Goal: Information Seeking & Learning: Find specific fact

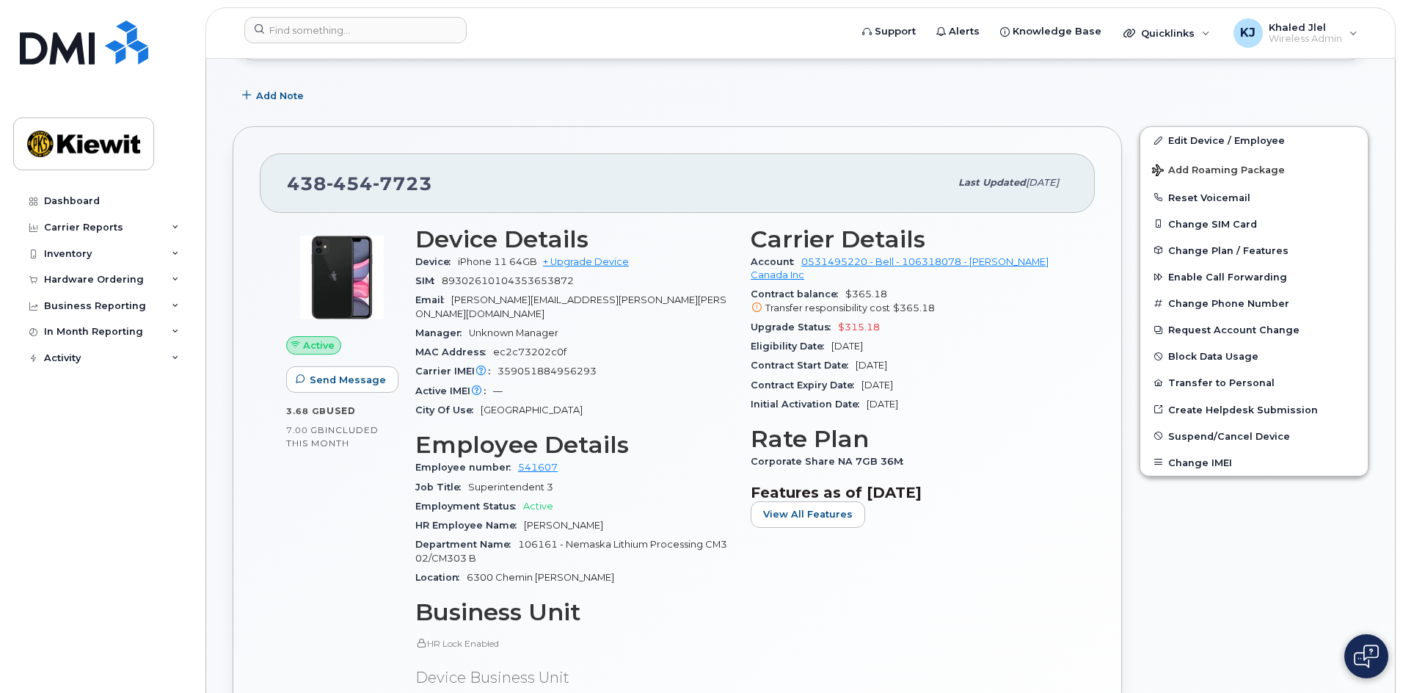
scroll to position [220, 0]
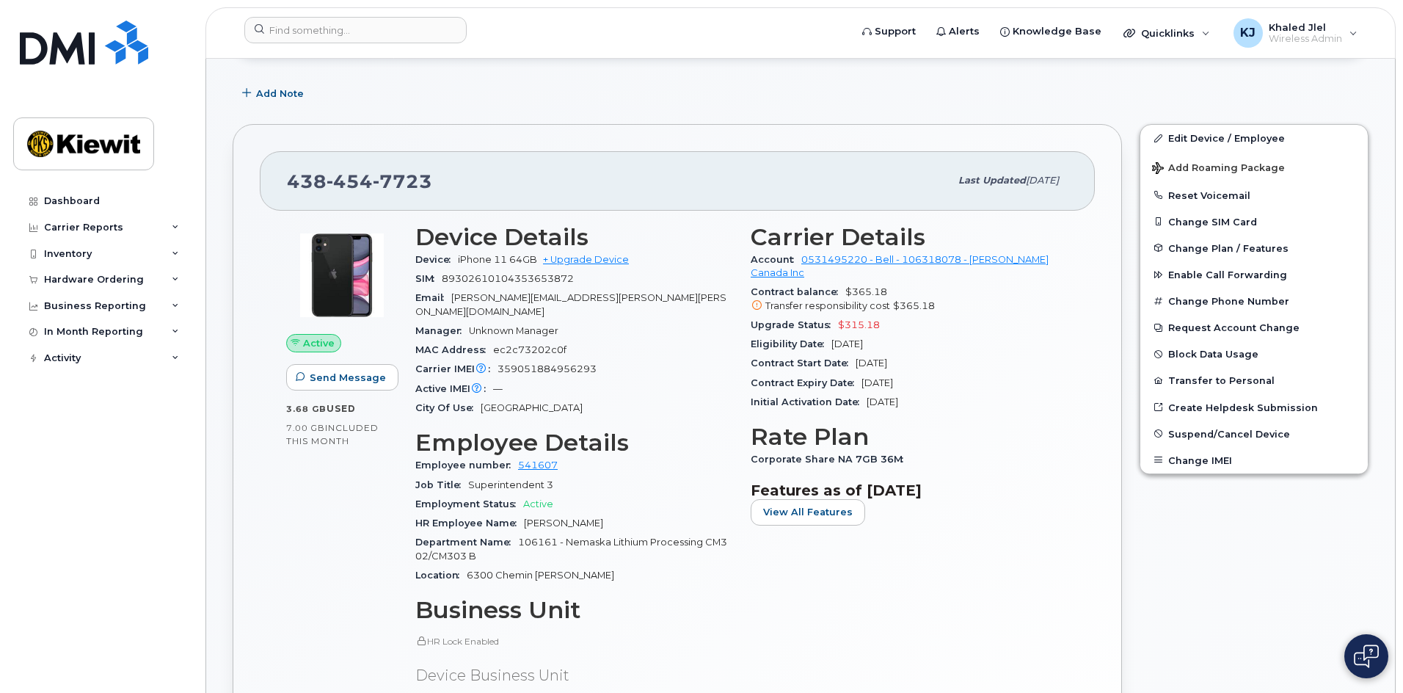
drag, startPoint x: 661, startPoint y: 192, endPoint x: 622, endPoint y: 171, distance: 43.7
click at [622, 171] on div "[PHONE_NUMBER]" at bounding box center [618, 180] width 663 height 31
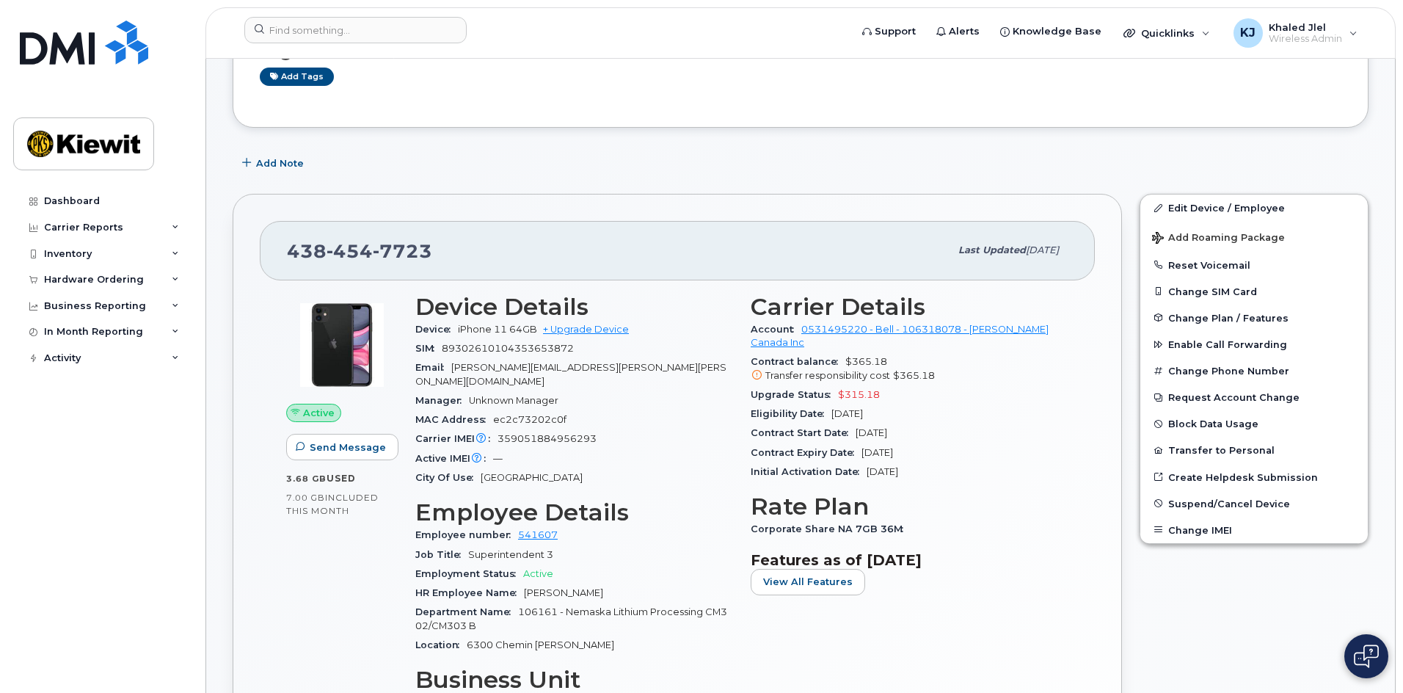
scroll to position [147, 0]
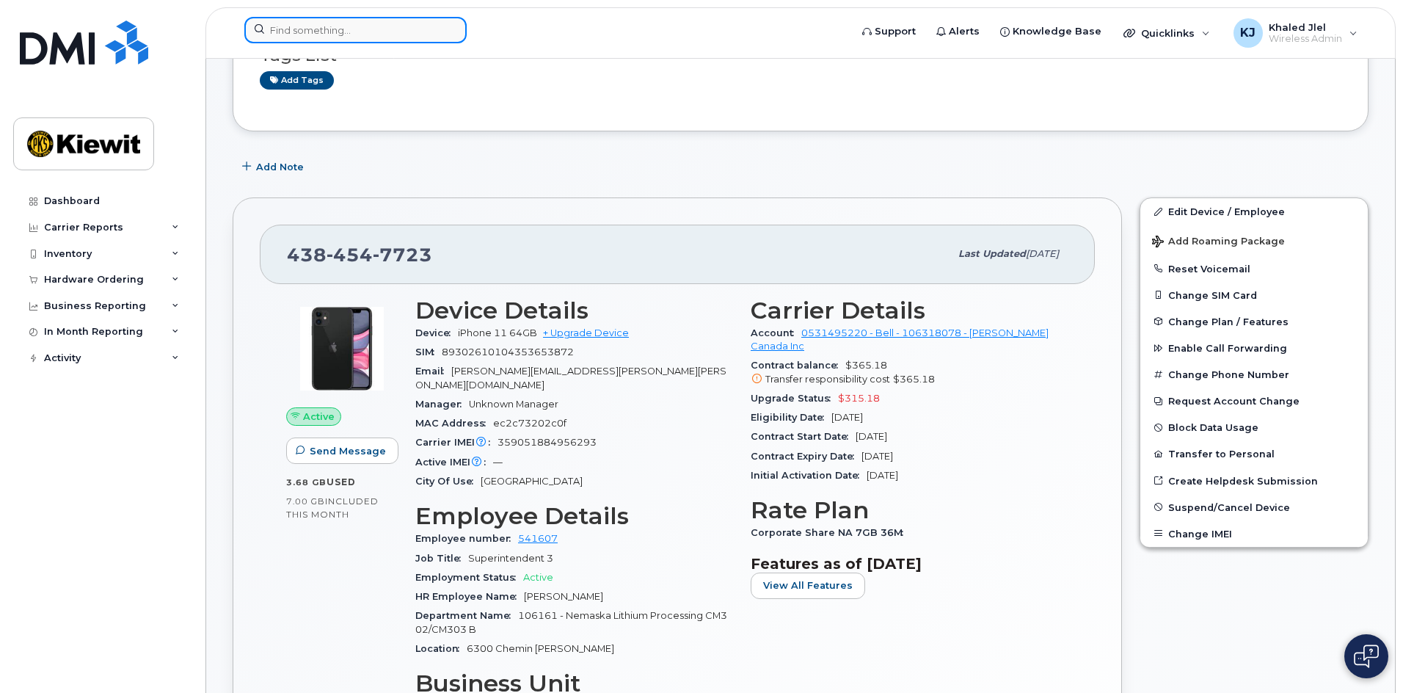
click at [433, 26] on input at bounding box center [355, 30] width 222 height 26
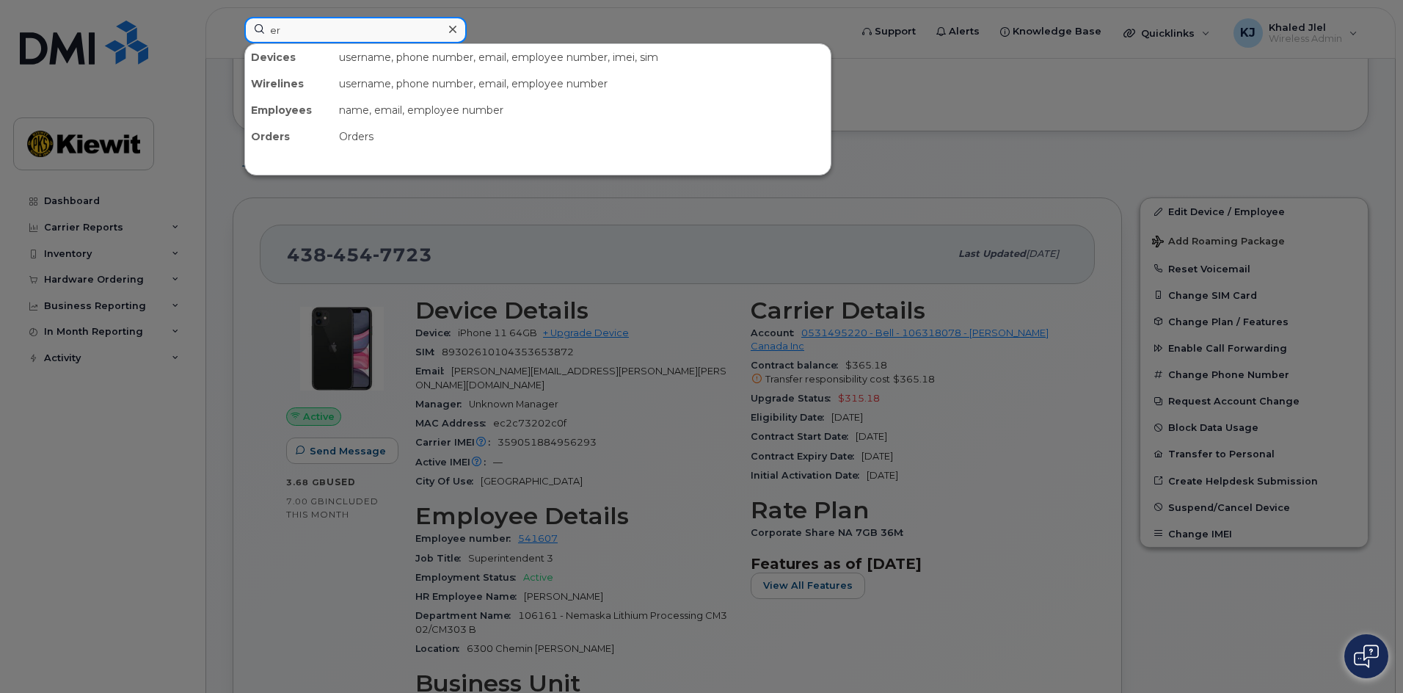
type input "e"
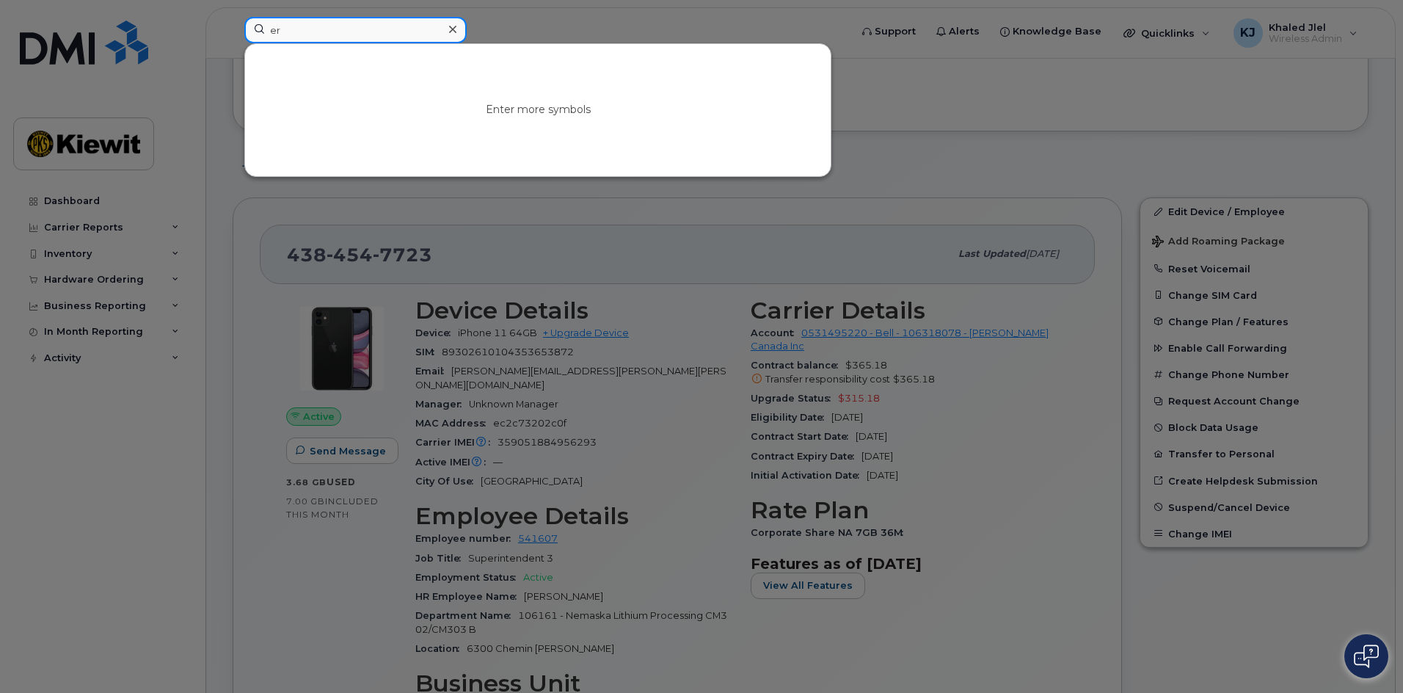
type input "e"
click at [628, 517] on div at bounding box center [701, 346] width 1403 height 693
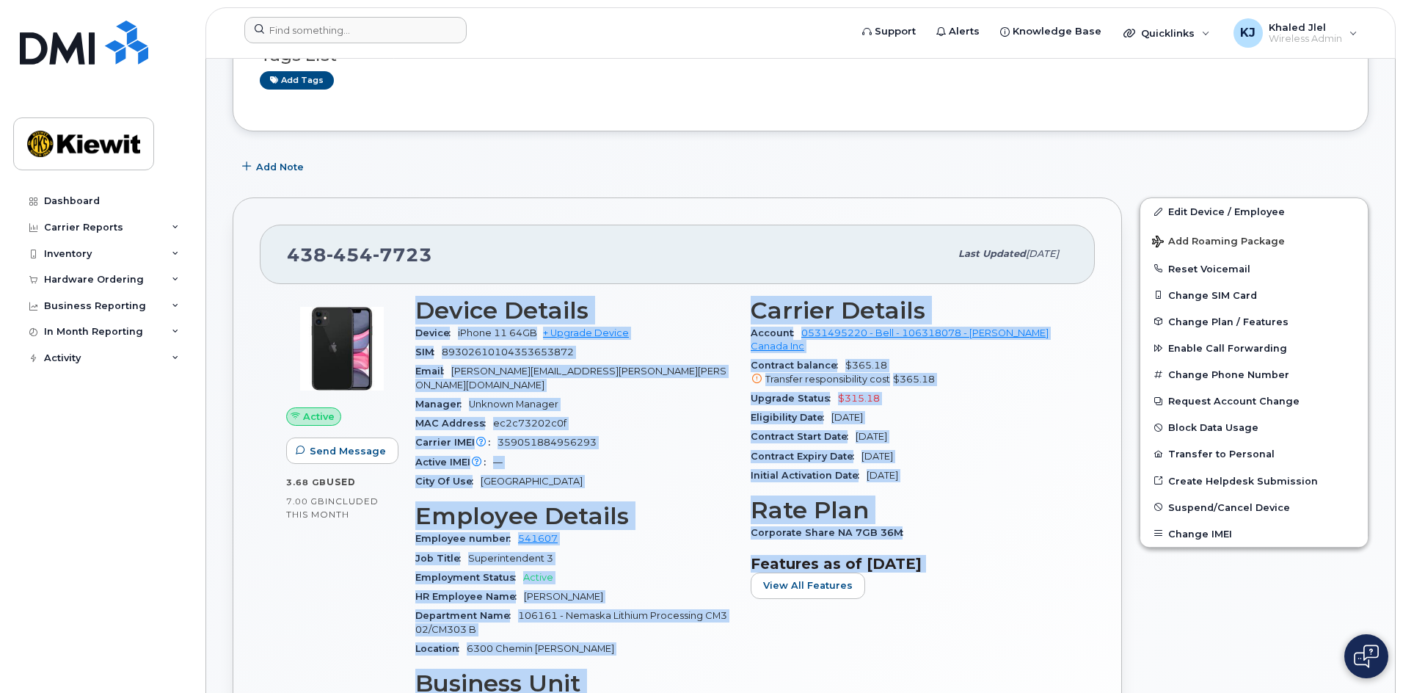
drag, startPoint x: 416, startPoint y: 311, endPoint x: 1030, endPoint y: 611, distance: 682.8
click at [1030, 611] on div "Device Details Device iPhone 11 64GB + Upgrade Device SIM [TECHNICAL_ID] Email …" at bounding box center [742, 603] width 671 height 631
click at [1030, 611] on div "Carrier Details Account 0531495220 - Bell - 106318078 - [PERSON_NAME] Canada In…" at bounding box center [909, 603] width 335 height 631
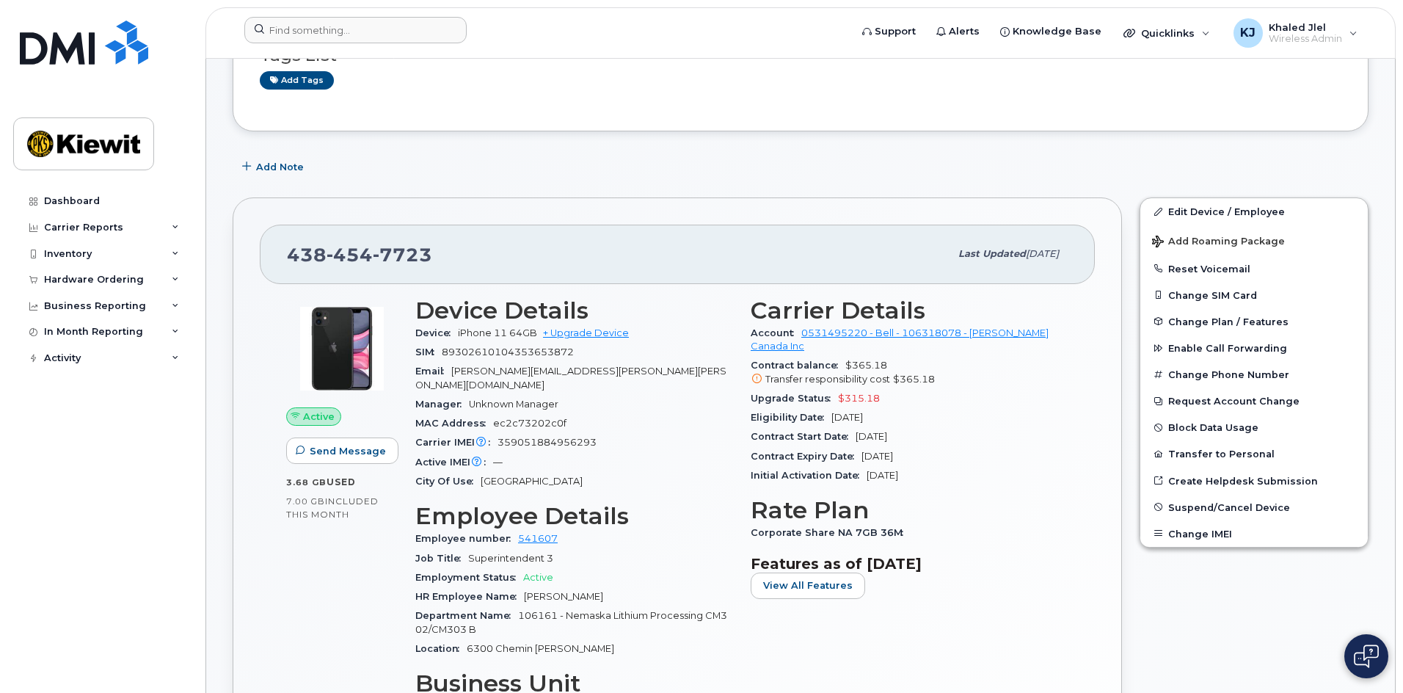
drag, startPoint x: 1026, startPoint y: 597, endPoint x: 918, endPoint y: 655, distance: 122.1
click at [918, 655] on div "Carrier Details Account 0531495220 - Bell - 106318078 - [PERSON_NAME] Canada In…" at bounding box center [909, 603] width 335 height 631
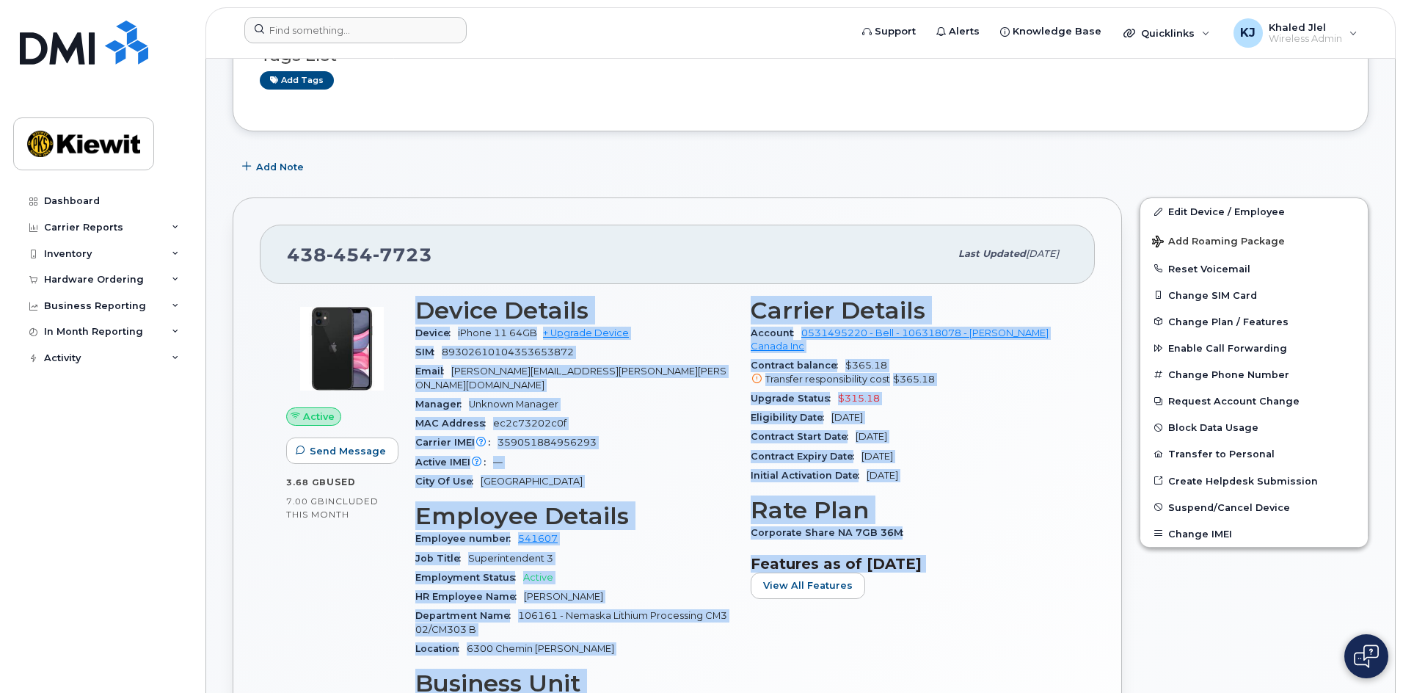
drag, startPoint x: 417, startPoint y: 308, endPoint x: 845, endPoint y: 650, distance: 547.8
click at [845, 650] on div "Device Details Device iPhone 11 64GB + Upgrade Device SIM [TECHNICAL_ID] Email …" at bounding box center [742, 603] width 671 height 631
click at [846, 650] on div "Carrier Details Account 0531495220 - Bell - 106318078 - [PERSON_NAME] Canada In…" at bounding box center [909, 603] width 335 height 631
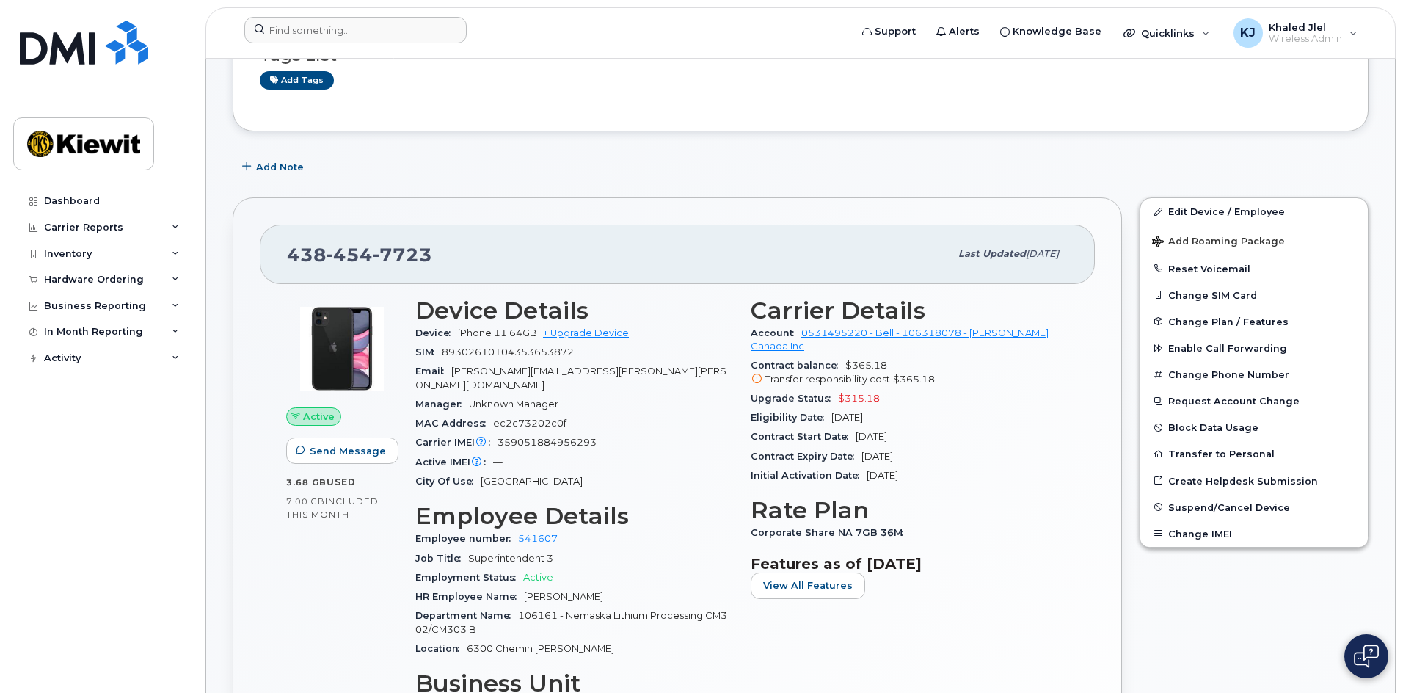
drag, startPoint x: 846, startPoint y: 650, endPoint x: 767, endPoint y: 621, distance: 83.8
click at [767, 621] on div "Carrier Details Account 0531495220 - Bell - 106318078 - [PERSON_NAME] Canada In…" at bounding box center [909, 603] width 335 height 631
click at [647, 230] on div "[PHONE_NUMBER] Last updated [DATE]" at bounding box center [677, 254] width 835 height 59
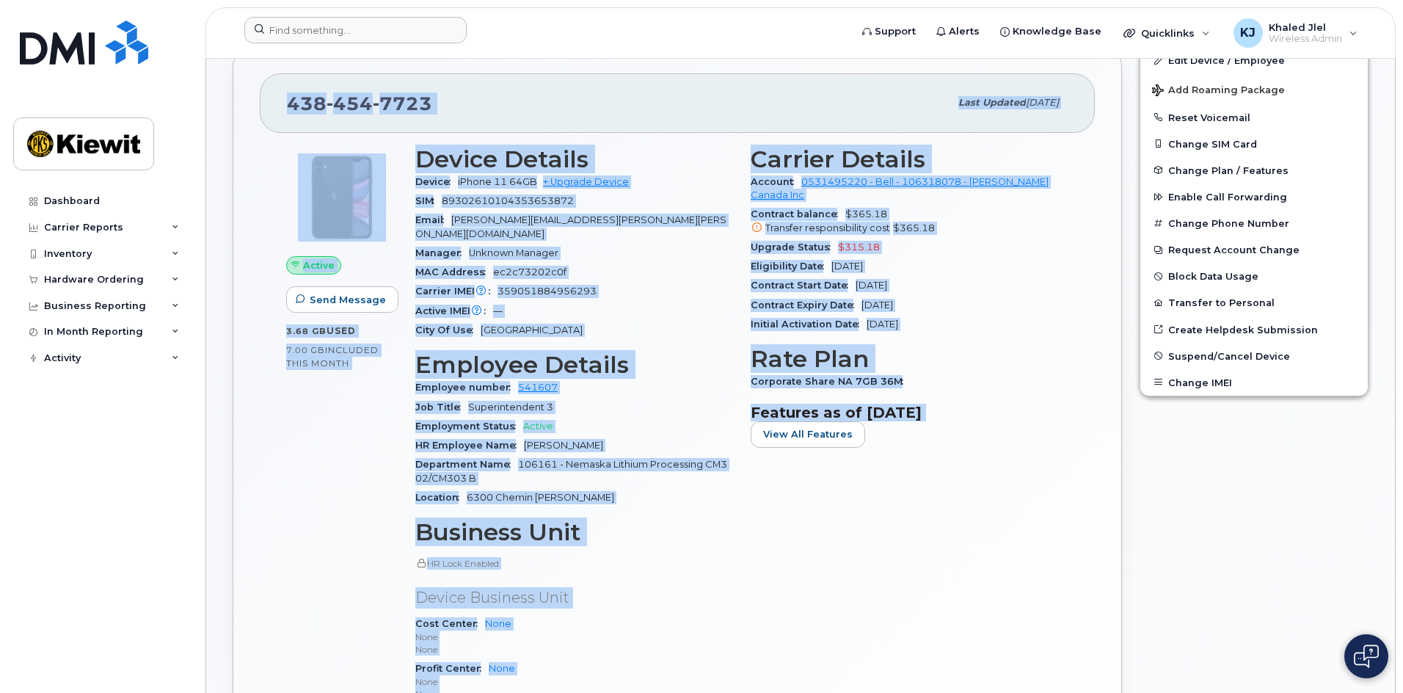
scroll to position [355, 0]
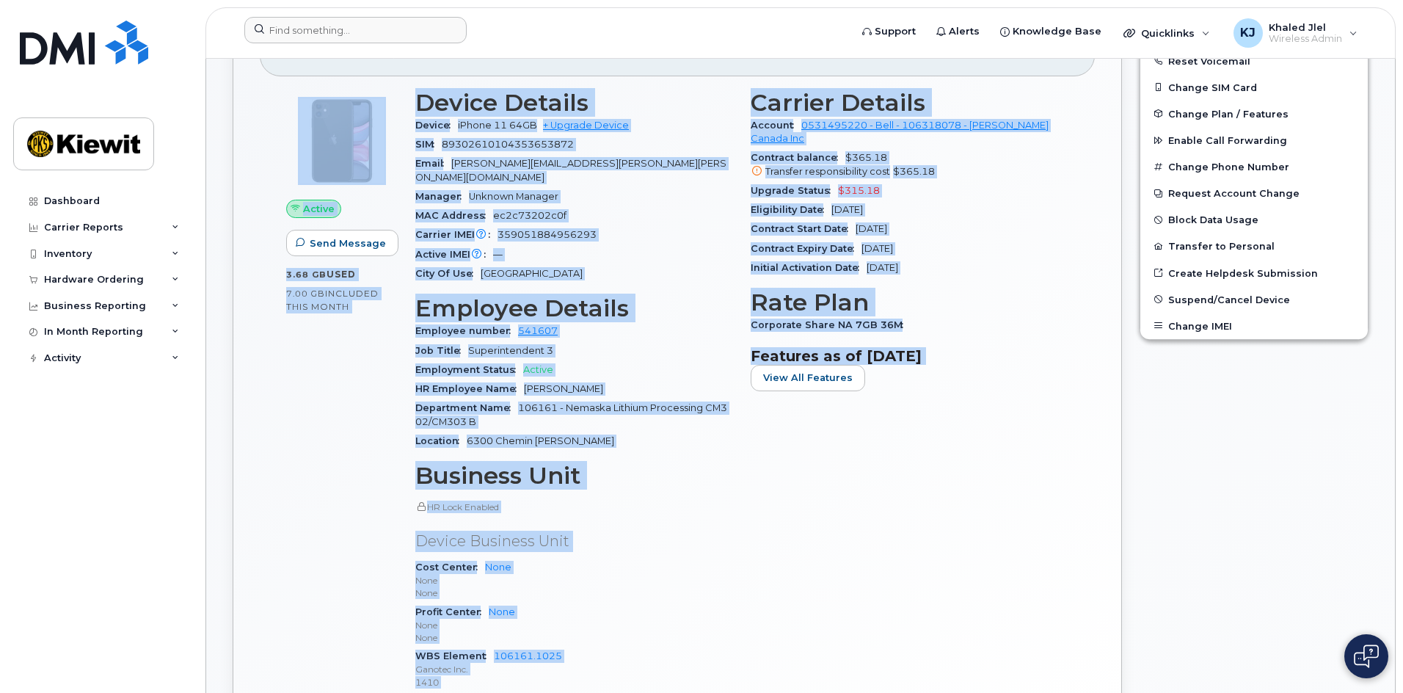
drag, startPoint x: 281, startPoint y: 250, endPoint x: 959, endPoint y: 479, distance: 715.2
click at [959, 479] on div "[PHONE_NUMBER] Last updated [DATE] Active Send Message 3.68 GB  used 7.00 GB  i…" at bounding box center [678, 393] width 890 height 806
click at [959, 479] on div "Carrier Details Account 0531495220 - Bell - 106318078 - [PERSON_NAME] Canada In…" at bounding box center [909, 396] width 335 height 631
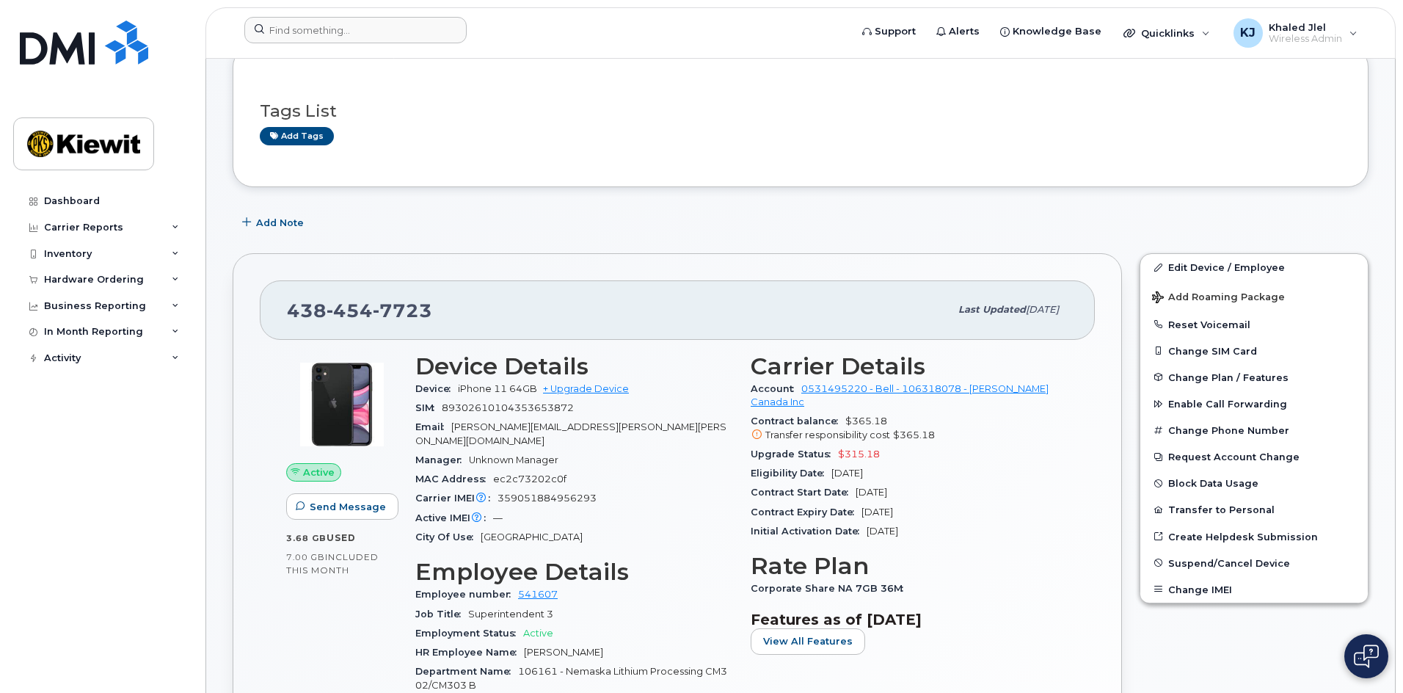
scroll to position [0, 0]
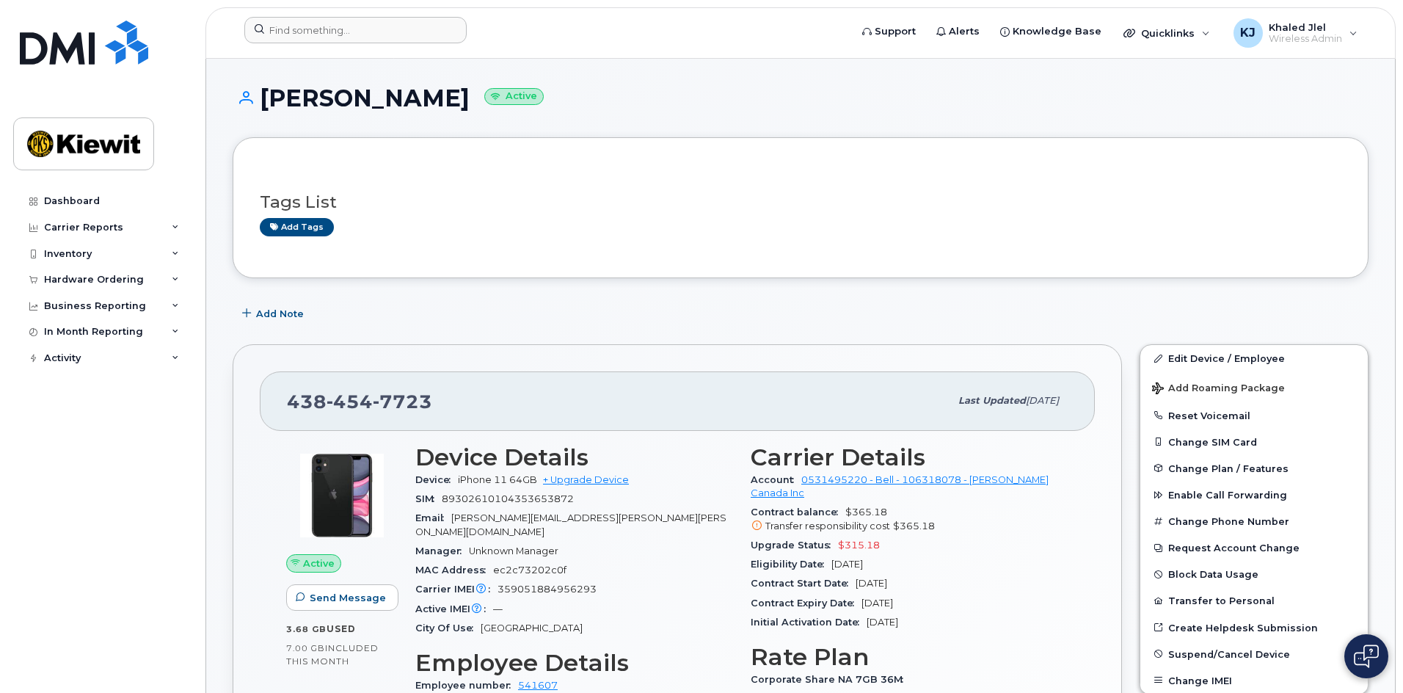
click at [843, 127] on div "[PERSON_NAME] Active" at bounding box center [801, 111] width 1136 height 52
click at [857, 139] on div "Tags List Add tags" at bounding box center [801, 207] width 1136 height 141
drag, startPoint x: 638, startPoint y: 106, endPoint x: 863, endPoint y: 98, distance: 225.5
click at [863, 98] on h1 "[PERSON_NAME] Active" at bounding box center [801, 98] width 1136 height 26
click at [874, 89] on h1 "[PERSON_NAME] Active" at bounding box center [801, 98] width 1136 height 26
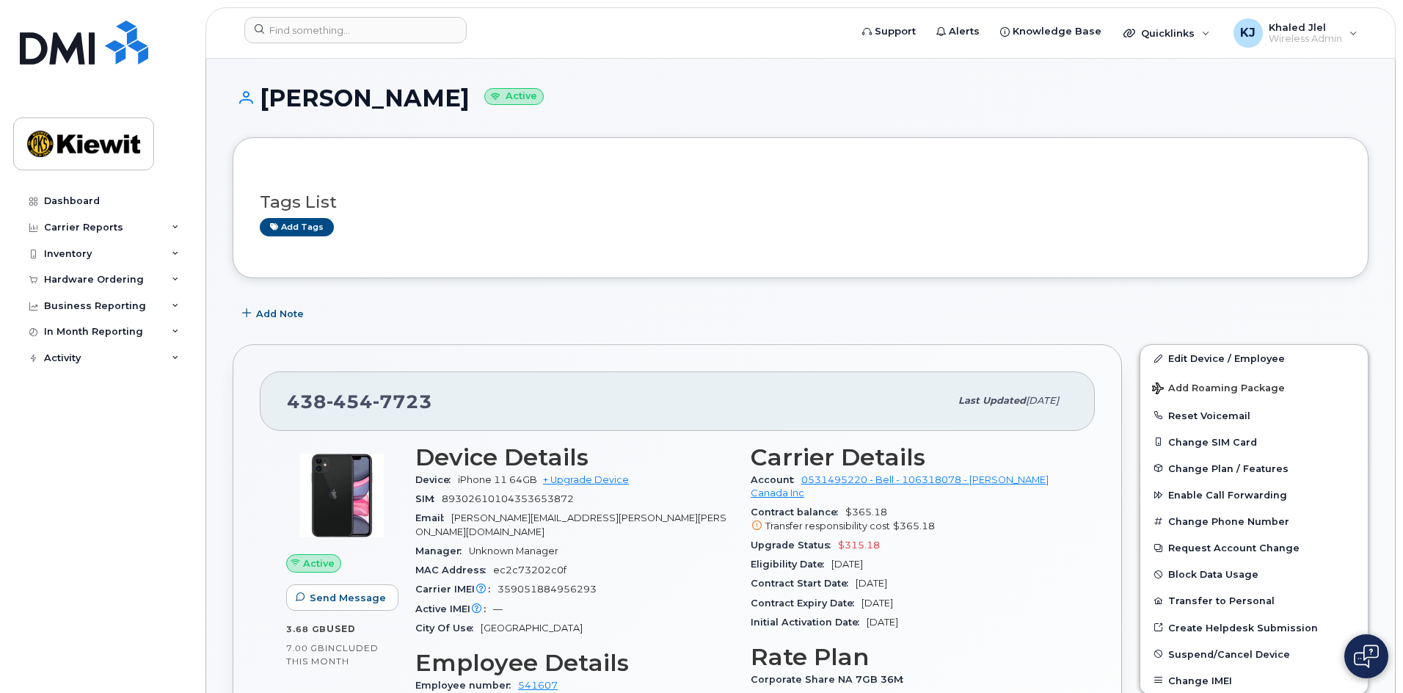
drag, startPoint x: 630, startPoint y: 34, endPoint x: 575, endPoint y: 98, distance: 84.4
click at [575, 102] on h1 "[PERSON_NAME] Active" at bounding box center [801, 98] width 1136 height 26
drag, startPoint x: 578, startPoint y: 60, endPoint x: 573, endPoint y: 34, distance: 26.8
click at [575, 34] on form at bounding box center [542, 30] width 596 height 26
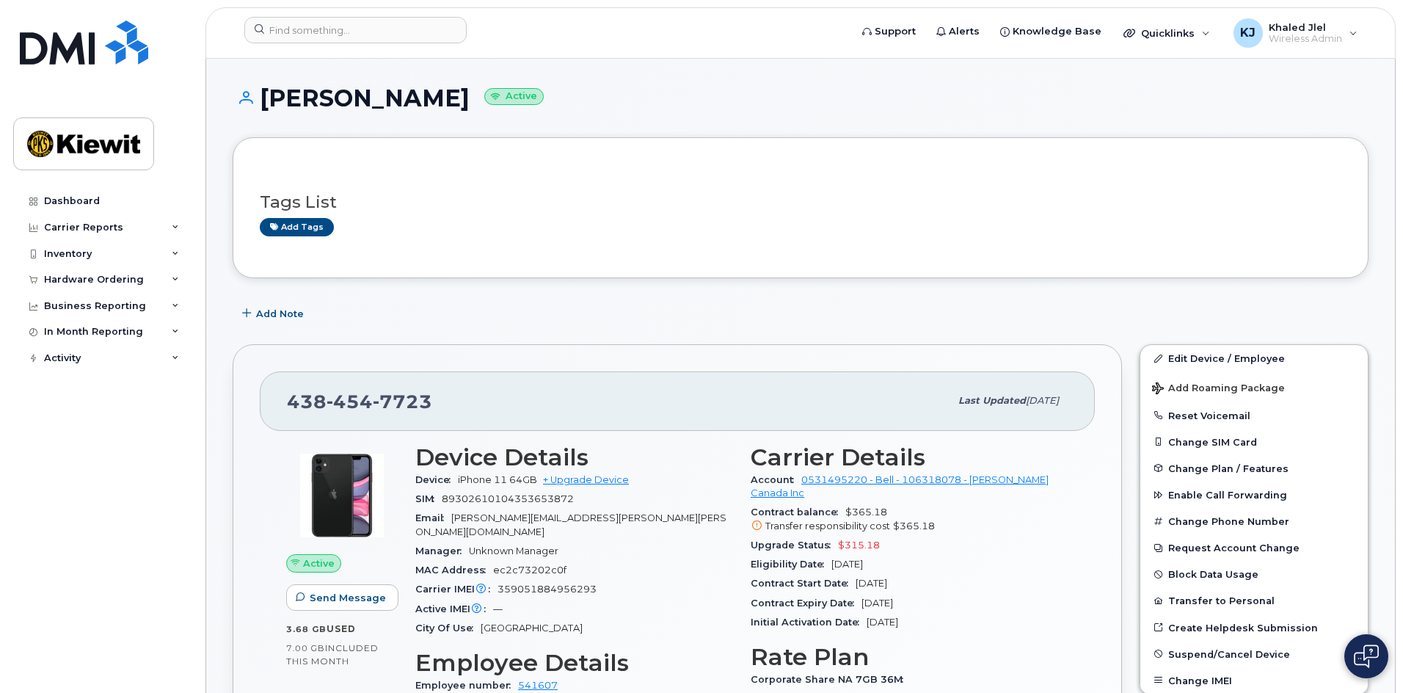
click at [591, 52] on header "Support Alerts Knowledge Base Quicklinks Suspend / Cancel Device Change SIM Car…" at bounding box center [801, 32] width 1191 height 51
